Goal: Find specific page/section: Find specific page/section

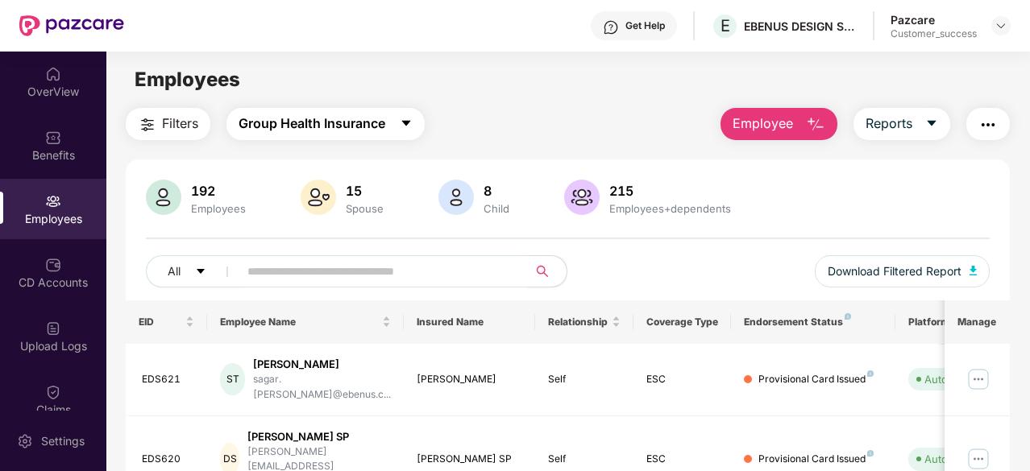
click at [398, 122] on button "Group Health Insurance" at bounding box center [325, 124] width 198 height 32
click at [612, 137] on div "Filters Group Health Insurance Employee Reports" at bounding box center [568, 124] width 884 height 32
click at [306, 197] on img at bounding box center [318, 197] width 35 height 35
click at [379, 126] on span "Group Health Insurance" at bounding box center [311, 124] width 147 height 20
click at [517, 46] on div "Get Help E EBENUS DESIGN SOLUTIONS PRIVATE LIMITED Pazcare Customer_success" at bounding box center [567, 26] width 886 height 52
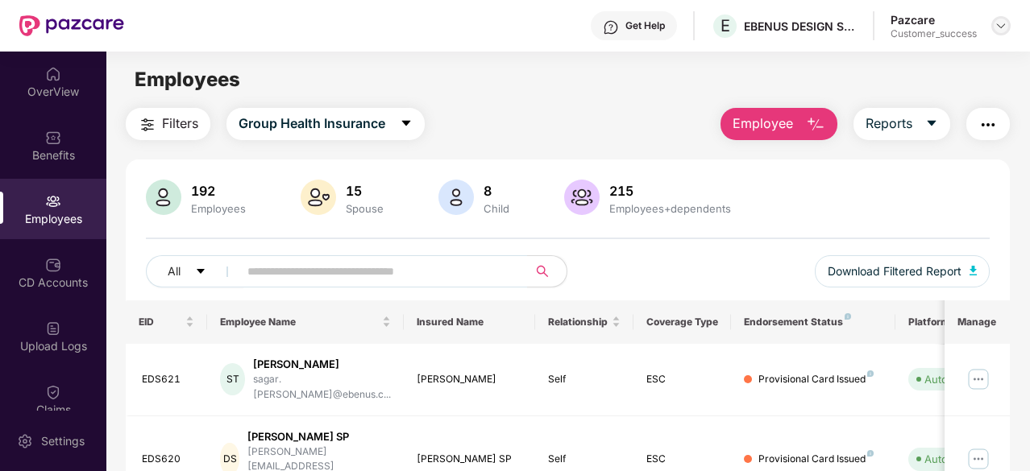
click at [1007, 27] on div at bounding box center [1000, 25] width 19 height 19
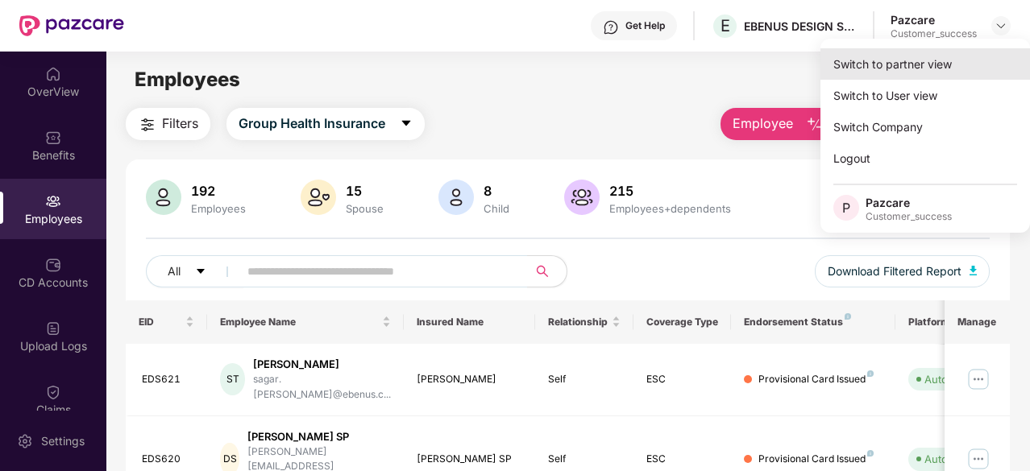
click at [965, 57] on div "Switch to partner view" at bounding box center [924, 63] width 209 height 31
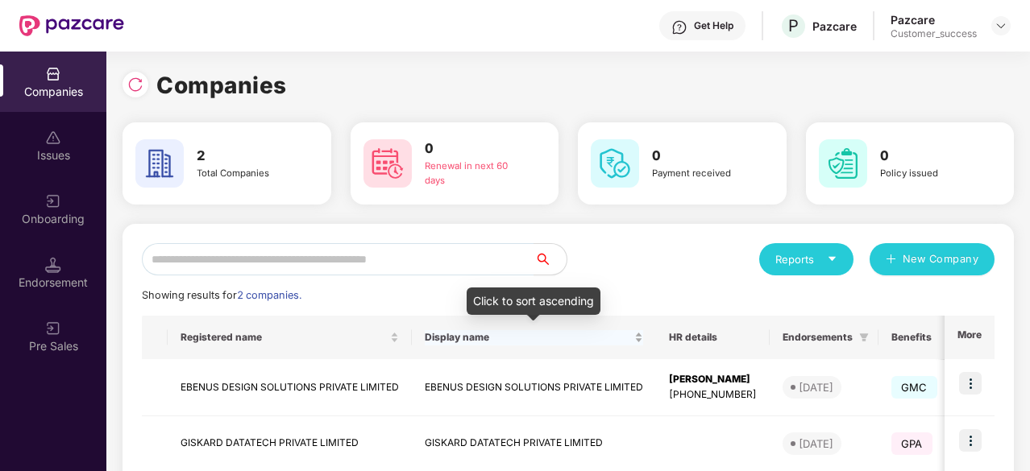
scroll to position [78, 0]
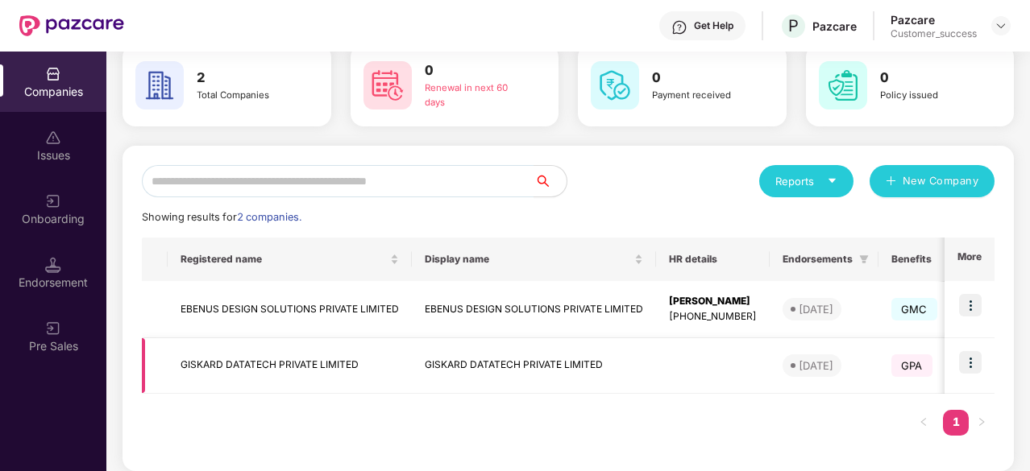
click at [972, 363] on img at bounding box center [970, 362] width 23 height 23
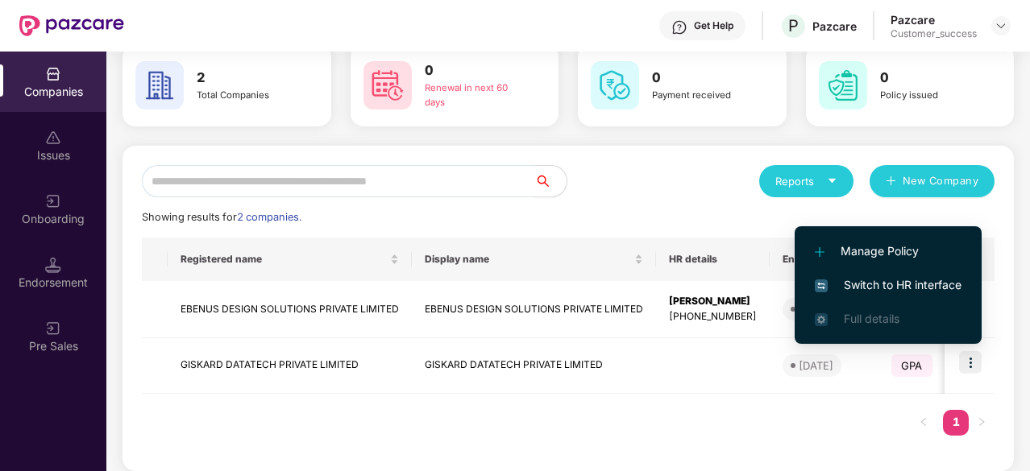
click at [914, 281] on span "Switch to HR interface" at bounding box center [888, 285] width 147 height 18
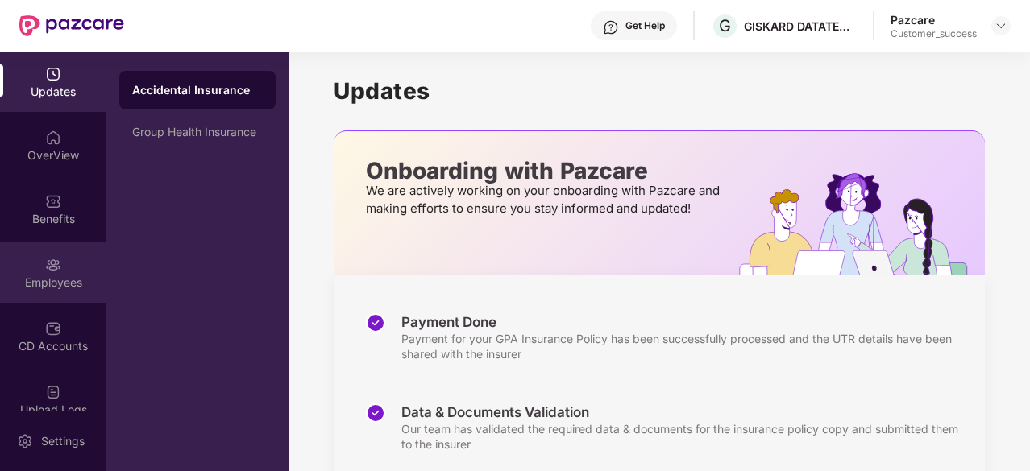
click at [47, 261] on img at bounding box center [53, 265] width 16 height 16
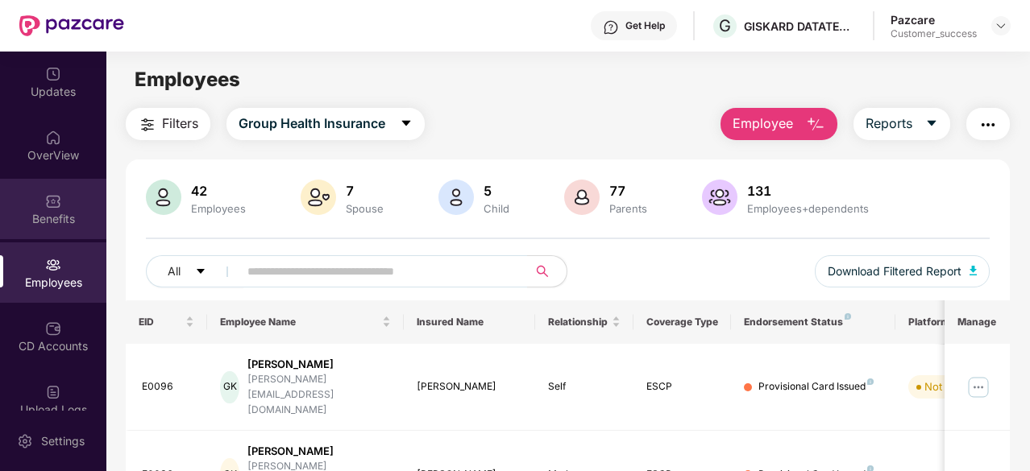
click at [55, 208] on img at bounding box center [53, 201] width 16 height 16
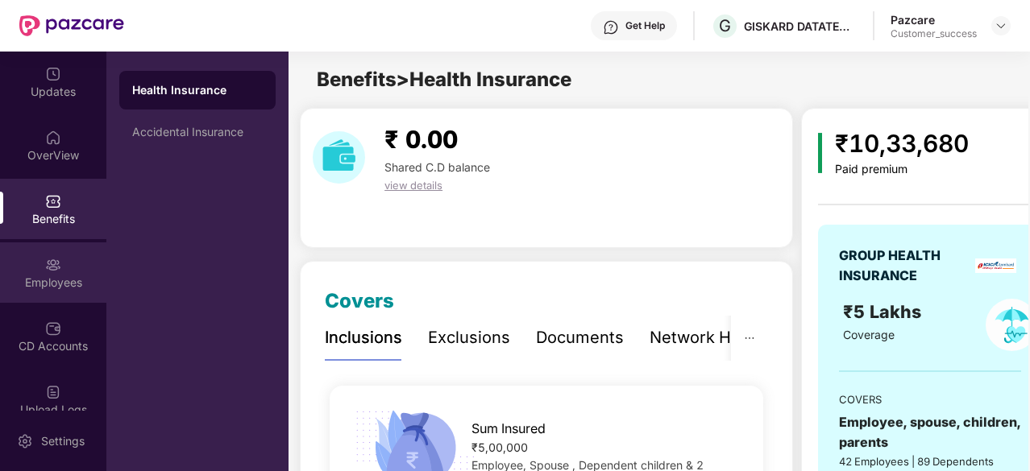
click at [68, 259] on div "Employees" at bounding box center [53, 273] width 106 height 60
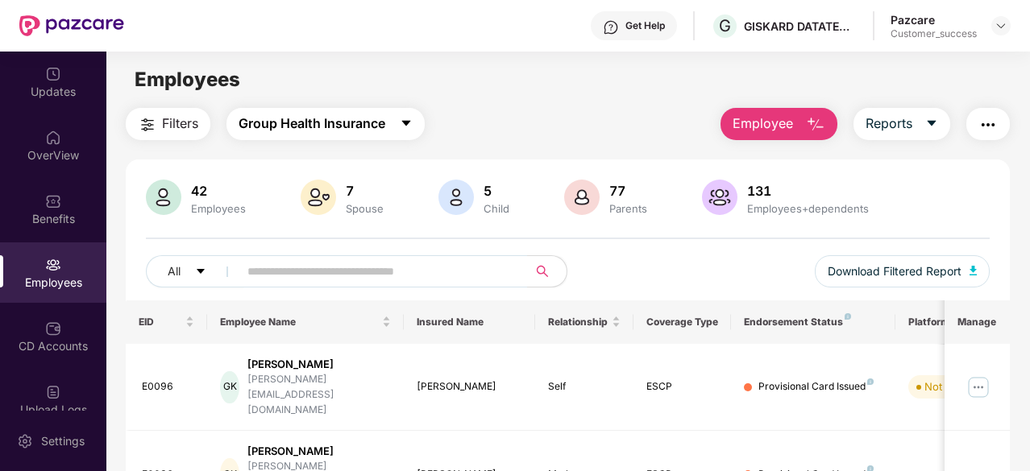
click at [371, 118] on span "Group Health Insurance" at bounding box center [311, 124] width 147 height 20
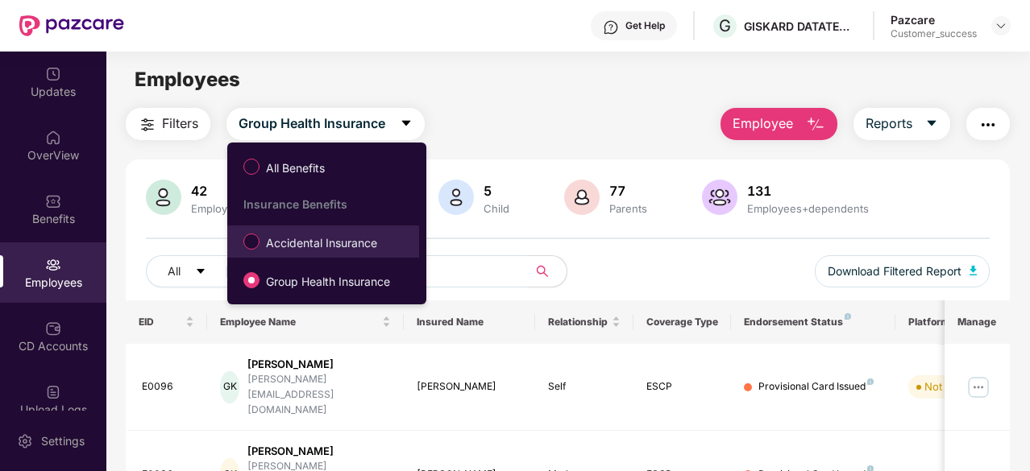
click at [359, 244] on span "Accidental Insurance" at bounding box center [321, 243] width 124 height 18
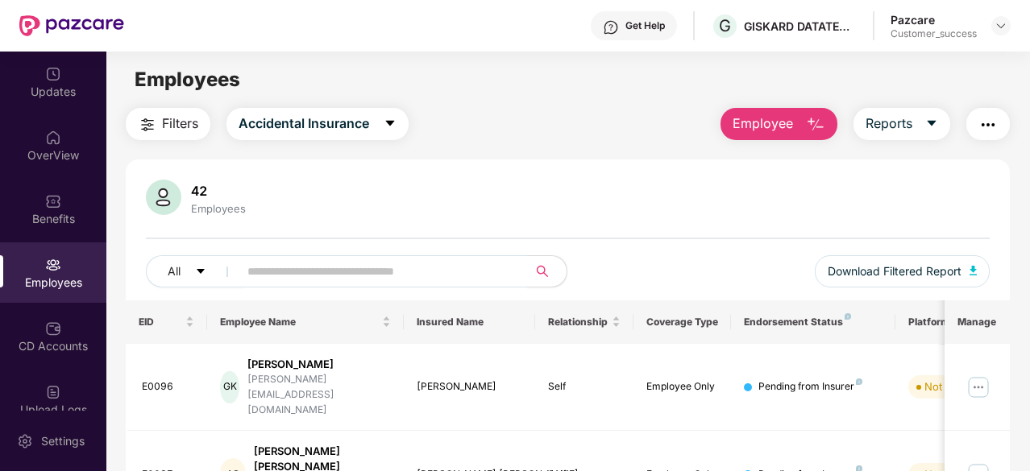
click at [379, 106] on main "Employees Filters Accidental Insurance Employee Reports 42 Employees All Downlo…" at bounding box center [567, 287] width 922 height 471
click at [388, 123] on icon "caret-down" at bounding box center [389, 123] width 13 height 13
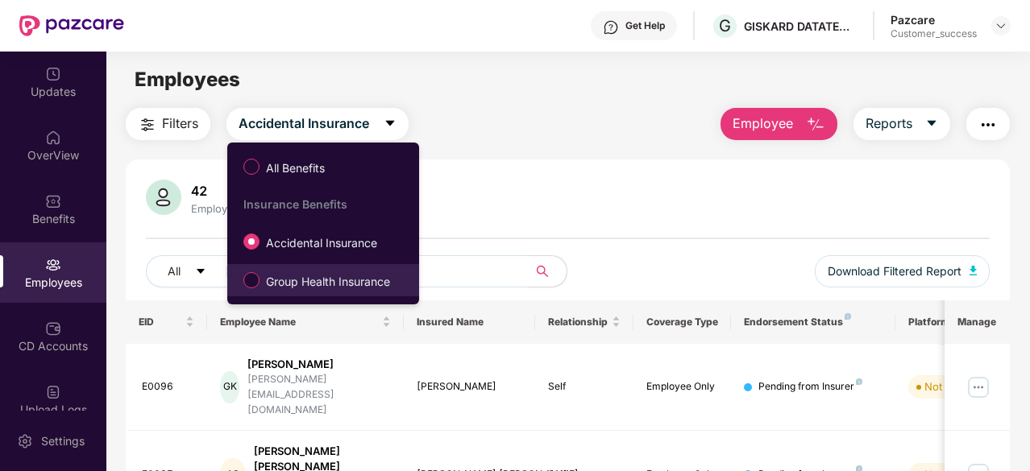
click at [328, 273] on span "Group Health Insurance" at bounding box center [327, 282] width 137 height 18
